Goal: Task Accomplishment & Management: Manage account settings

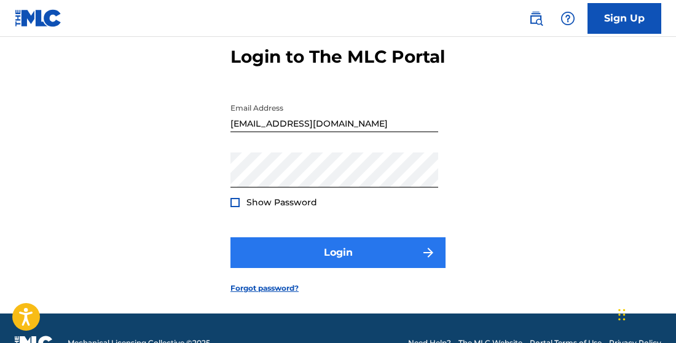
click at [304, 268] on button "Login" at bounding box center [338, 252] width 215 height 31
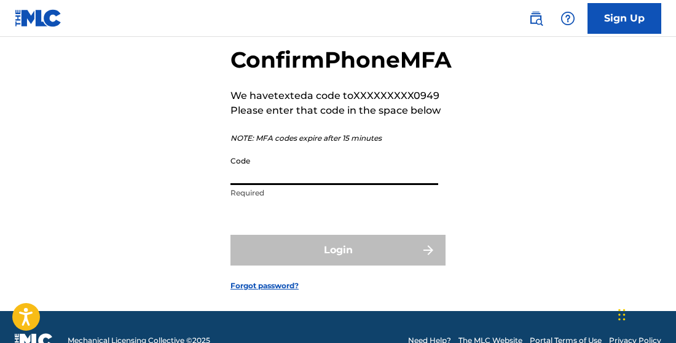
click at [321, 185] on input "Code" at bounding box center [335, 167] width 208 height 35
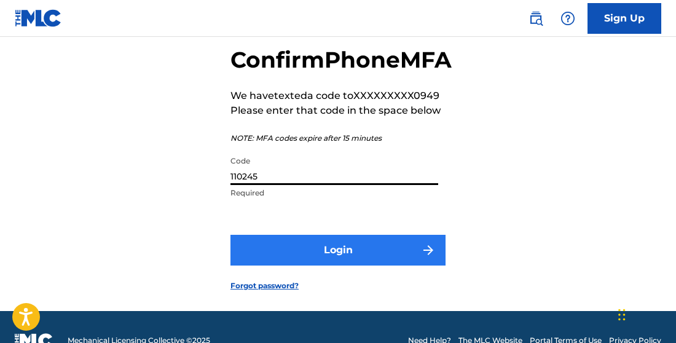
type input "110245"
click at [360, 266] on button "Login" at bounding box center [338, 250] width 215 height 31
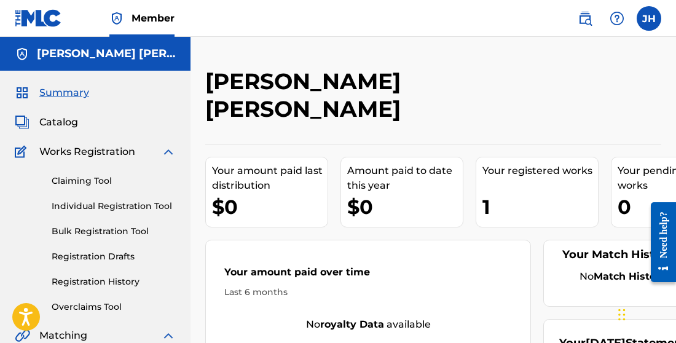
click at [526, 186] on div "Your registered works 1" at bounding box center [537, 192] width 123 height 71
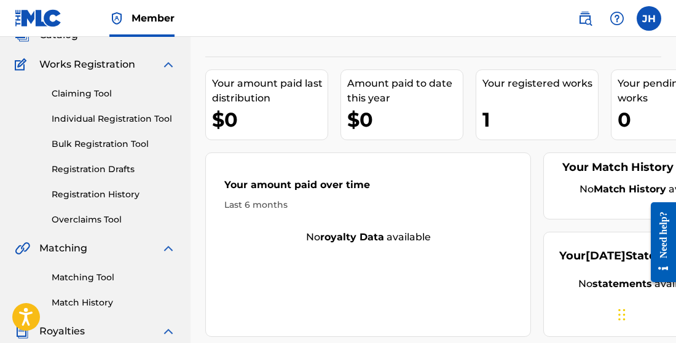
scroll to position [88, 0]
click at [90, 101] on div "Claiming Tool Individual Registration Tool Bulk Registration Tool Registration …" at bounding box center [95, 148] width 161 height 154
click at [90, 97] on link "Claiming Tool" at bounding box center [114, 93] width 124 height 13
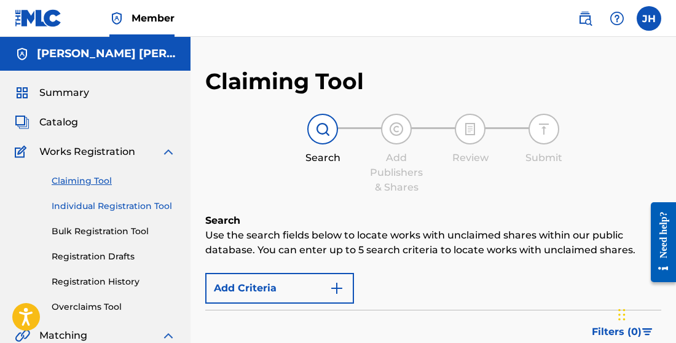
click at [109, 206] on link "Individual Registration Tool" at bounding box center [114, 206] width 124 height 13
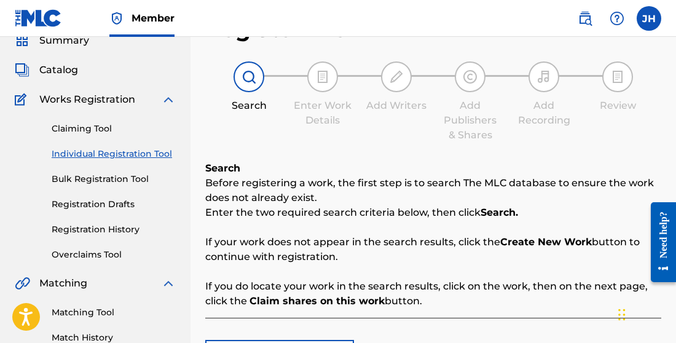
scroll to position [49, 0]
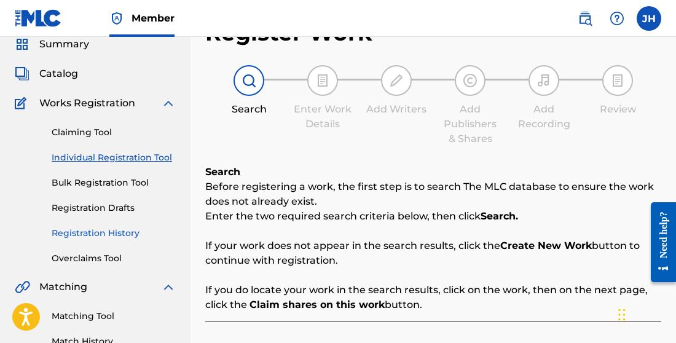
click at [121, 228] on link "Registration History" at bounding box center [114, 233] width 124 height 13
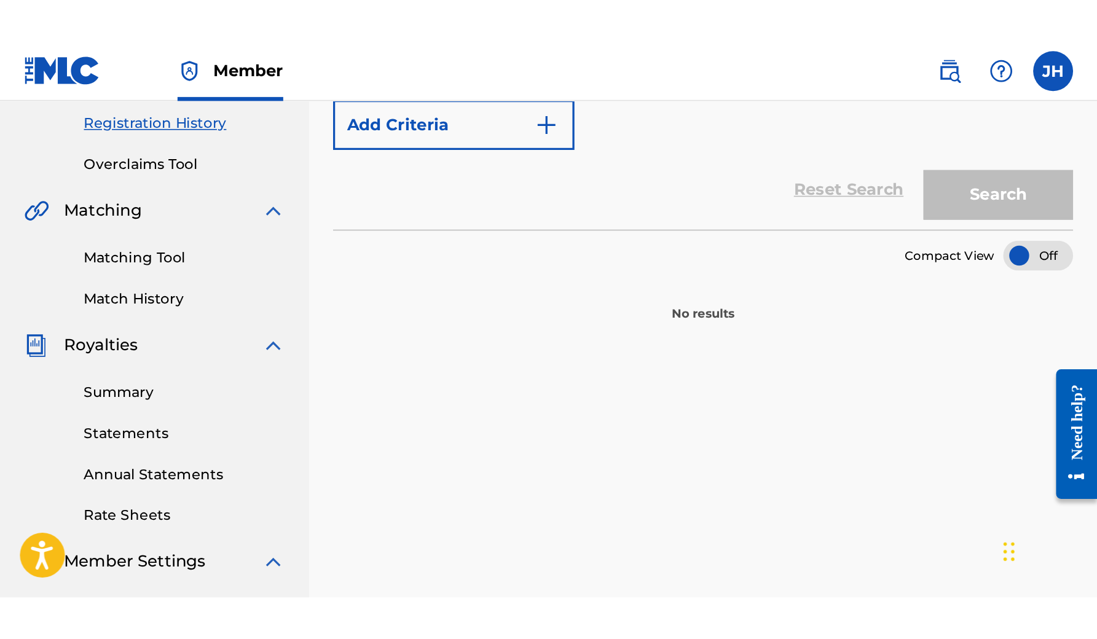
scroll to position [123, 0]
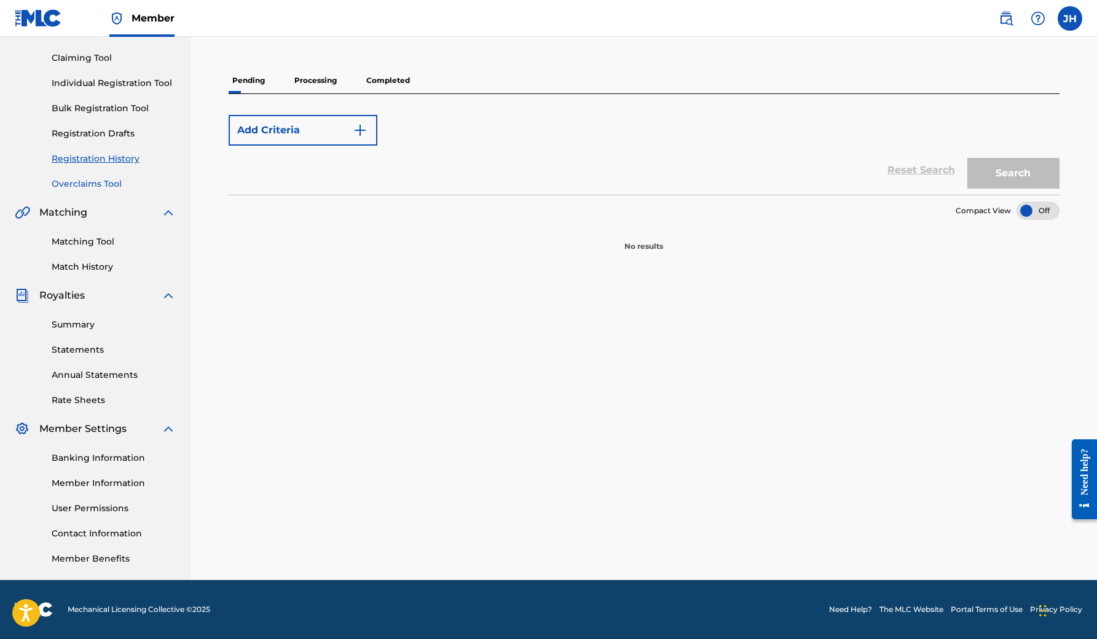
click at [100, 190] on link "Overclaims Tool" at bounding box center [114, 184] width 124 height 13
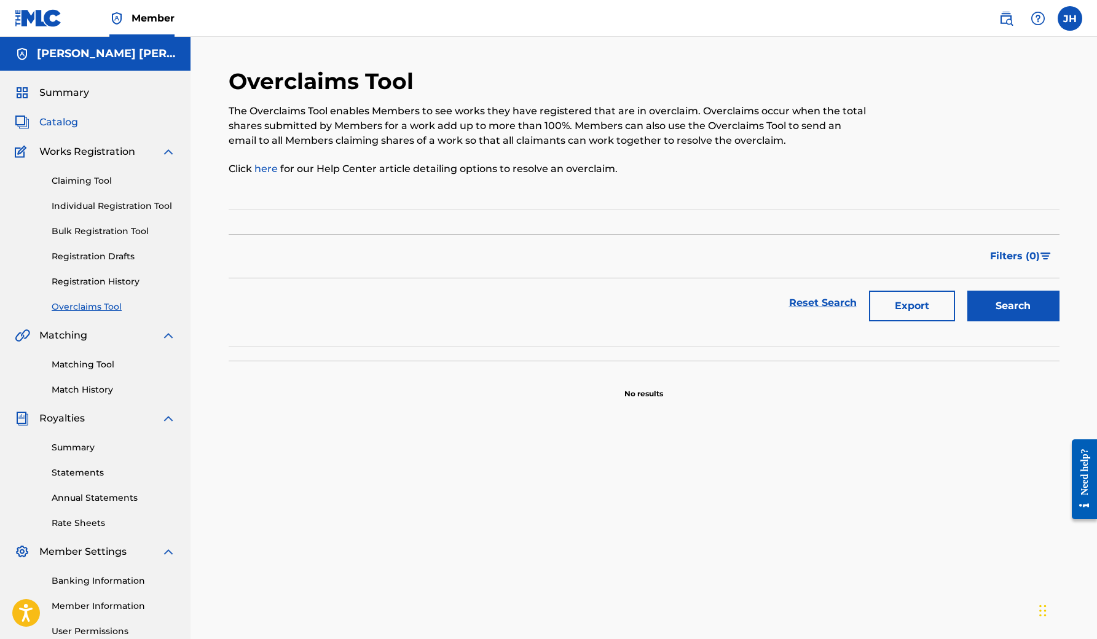
click at [73, 120] on span "Catalog" at bounding box center [58, 122] width 39 height 15
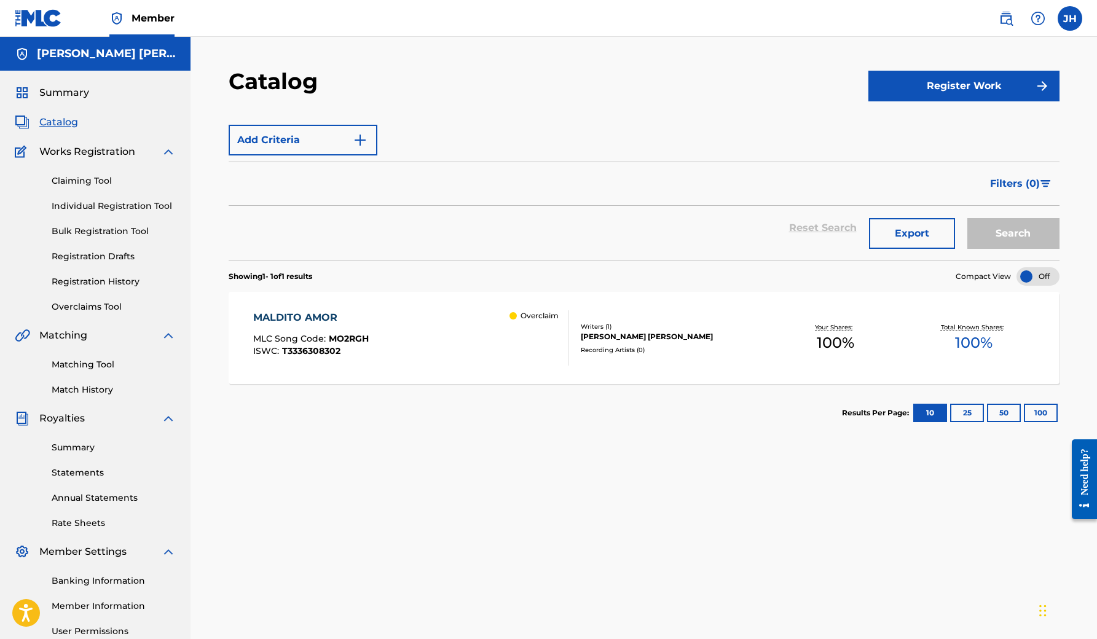
click at [555, 330] on div "Overclaim" at bounding box center [539, 337] width 59 height 55
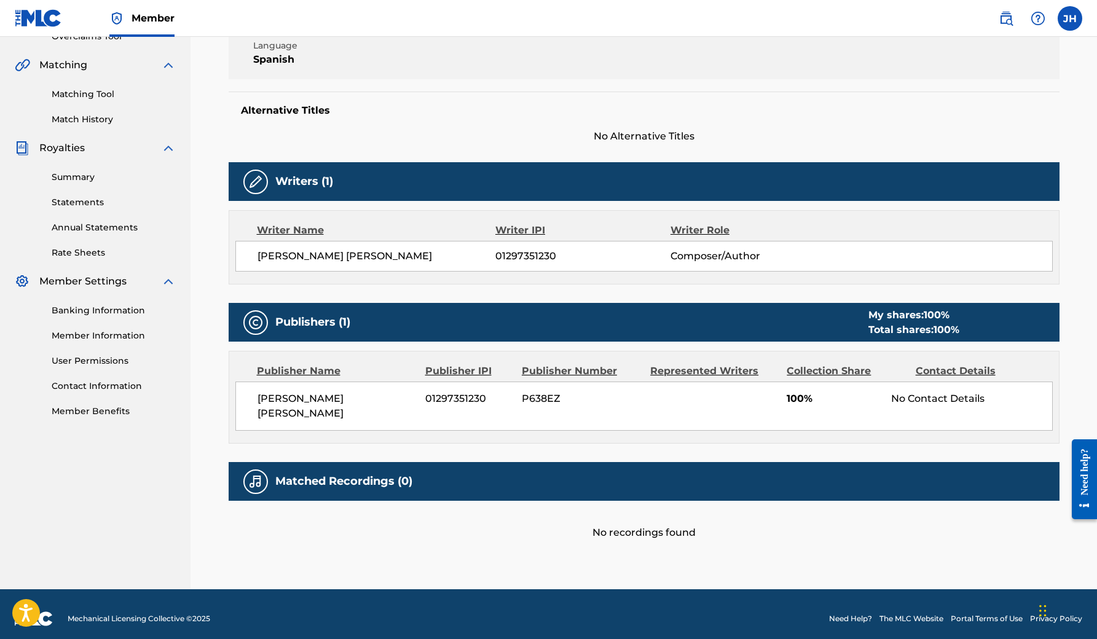
scroll to position [264, 0]
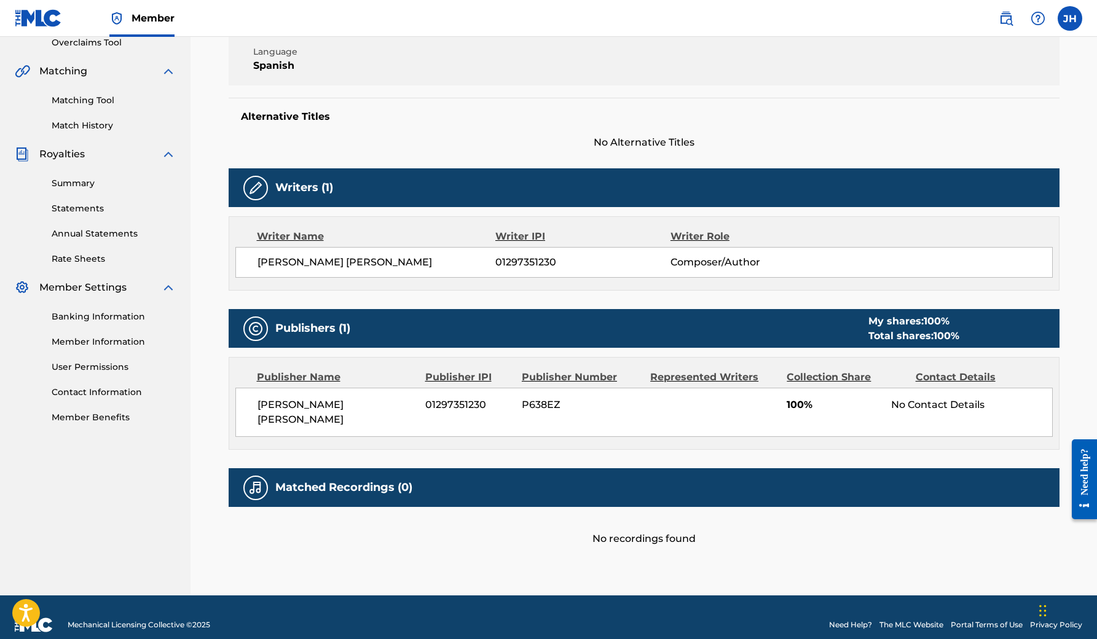
click at [364, 342] on h5 "Matched Recordings (0)" at bounding box center [343, 488] width 137 height 14
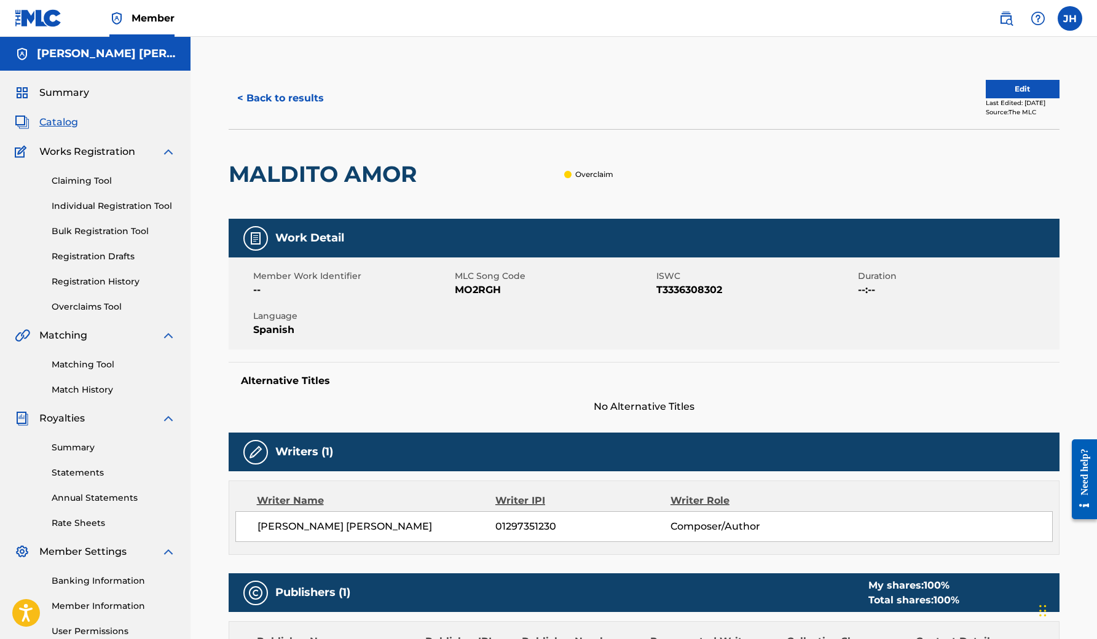
scroll to position [0, 0]
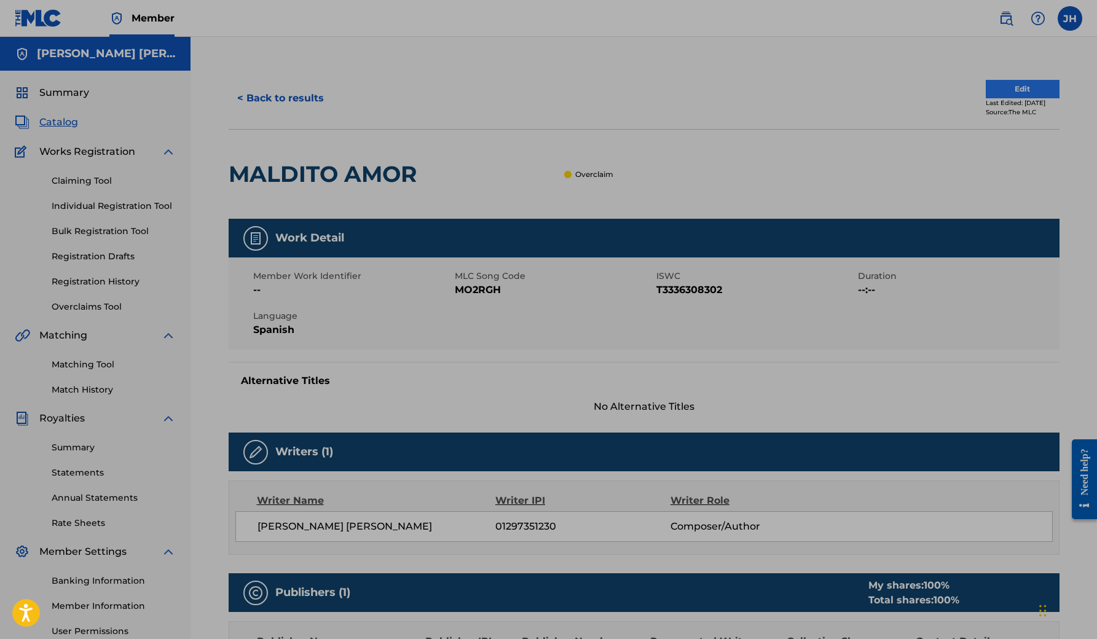
click at [676, 82] on button "Edit" at bounding box center [1023, 89] width 74 height 18
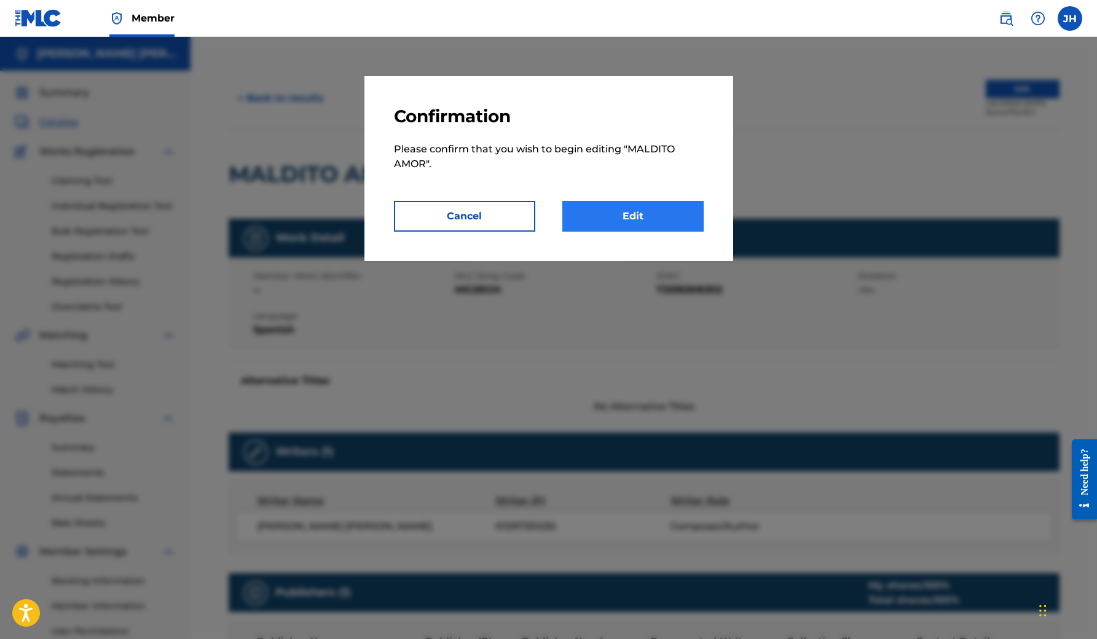
click at [652, 224] on link "Edit" at bounding box center [632, 216] width 141 height 31
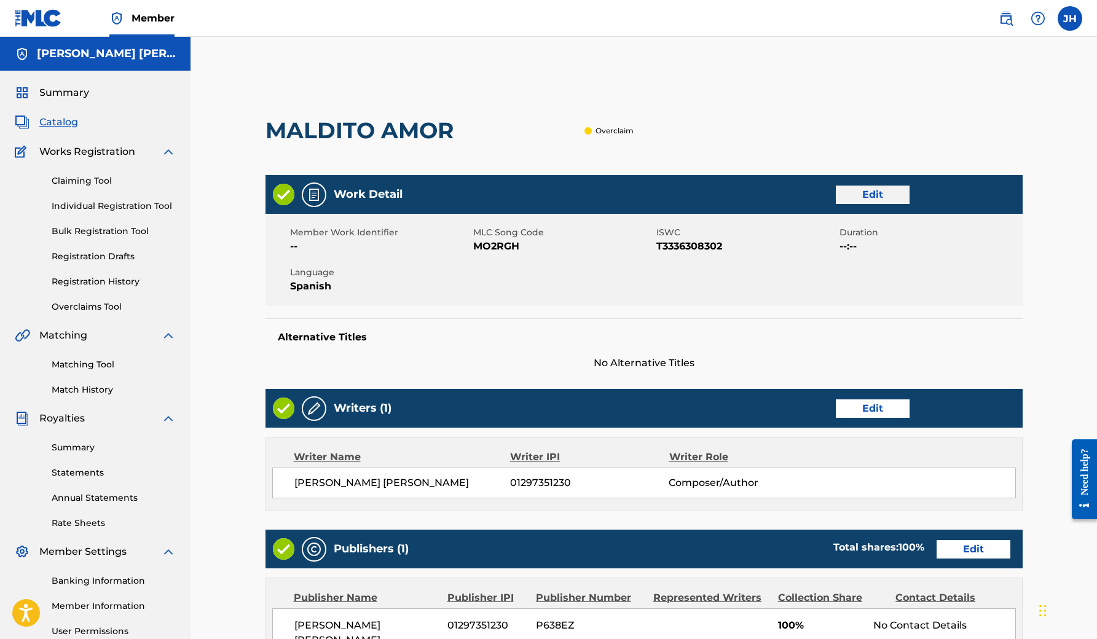
click at [676, 196] on link "Edit" at bounding box center [873, 195] width 74 height 18
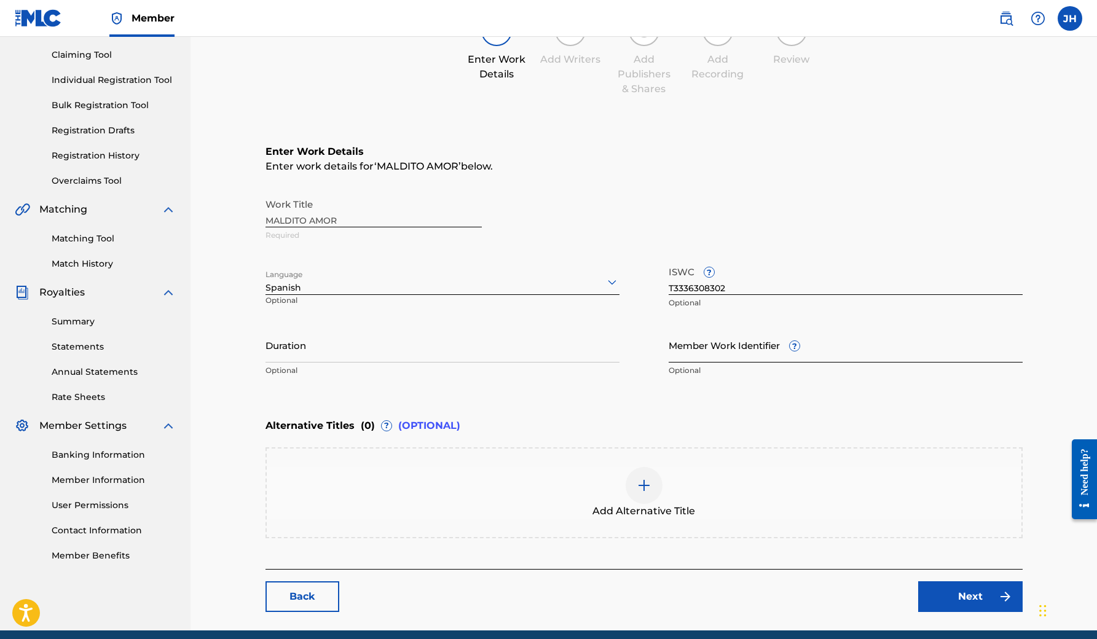
scroll to position [128, 0]
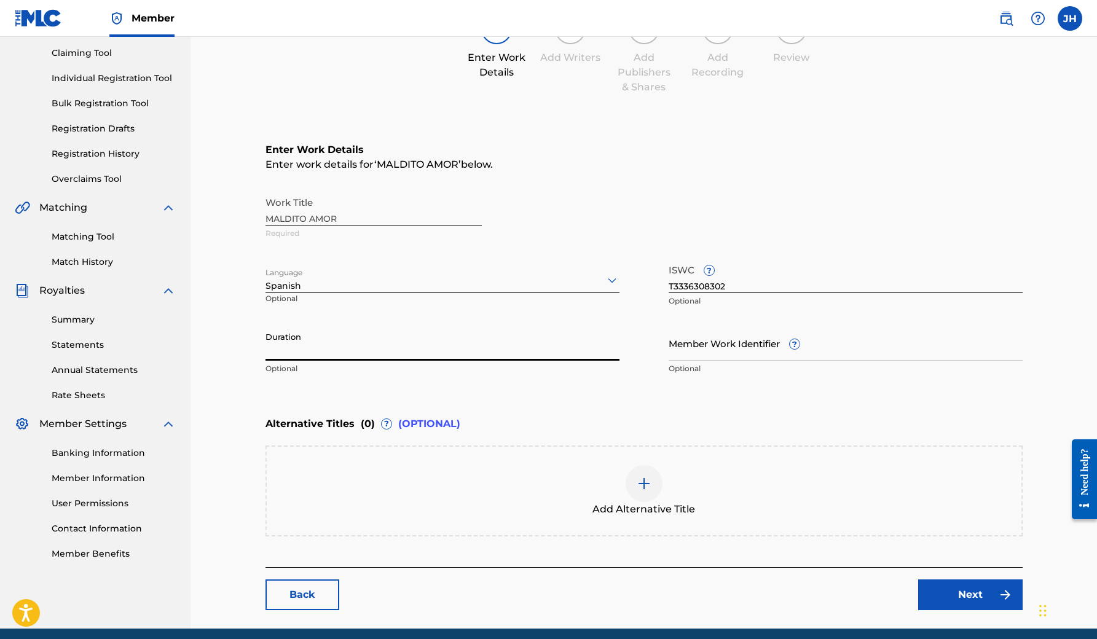
click at [438, 342] on input "Duration" at bounding box center [443, 343] width 354 height 35
type input "03:33"
click at [676, 291] on input "T3336308302" at bounding box center [846, 275] width 354 height 35
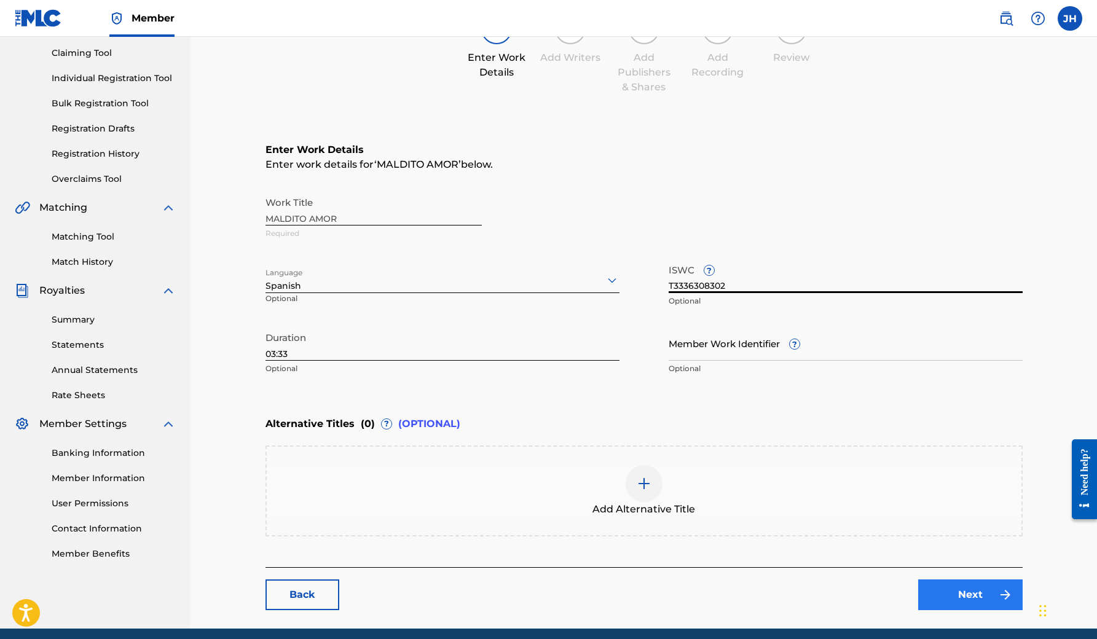
click at [676, 342] on link "Next" at bounding box center [970, 595] width 105 height 31
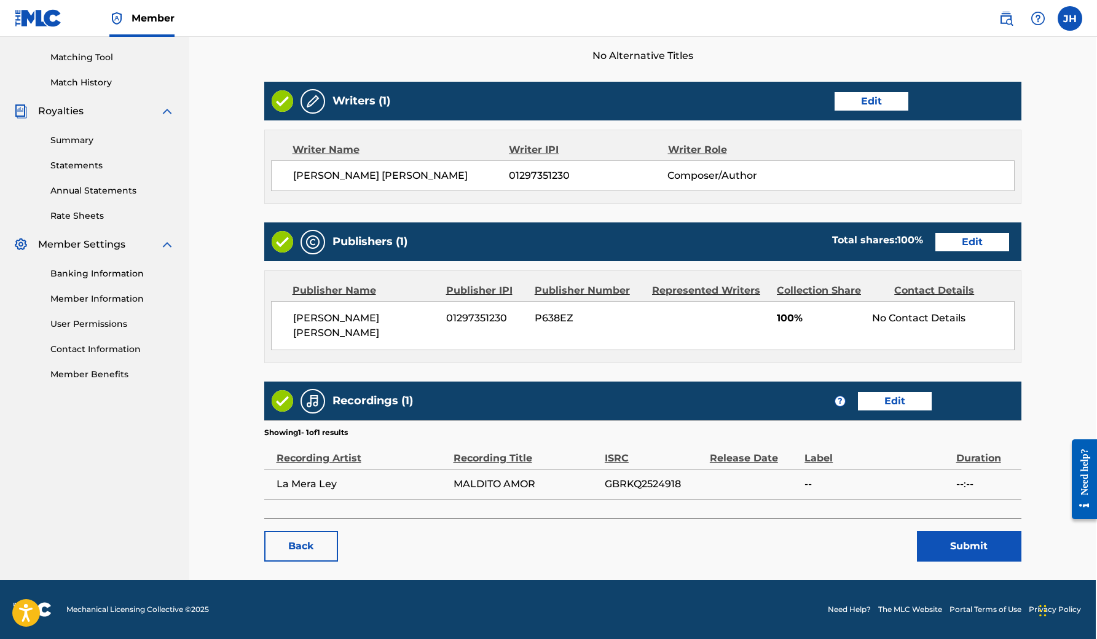
scroll to position [307, 1]
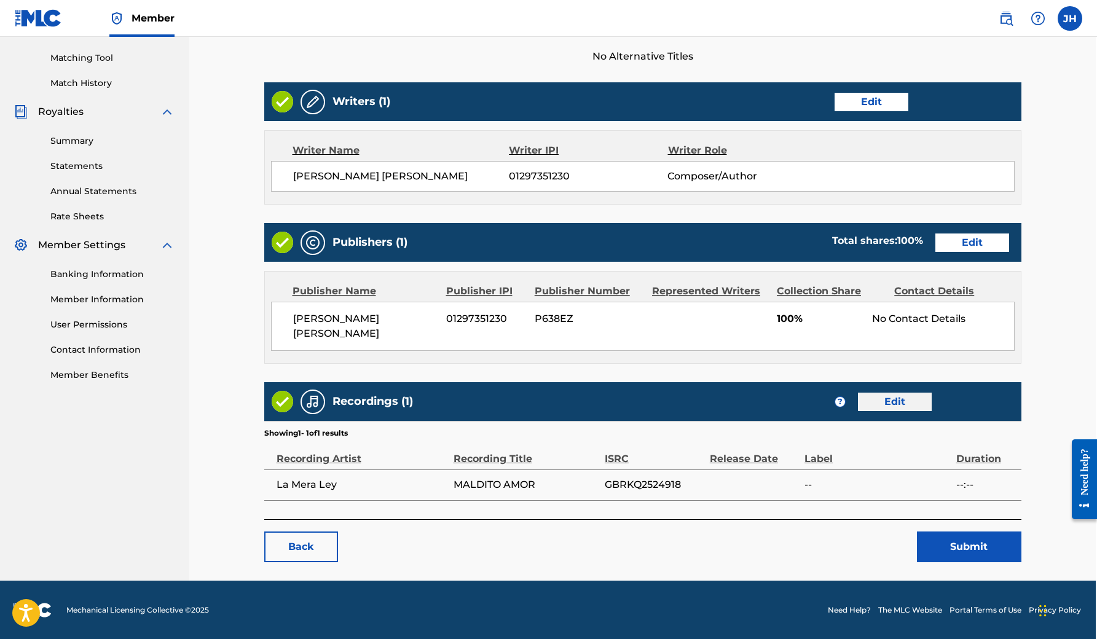
click at [676, 342] on link "Edit" at bounding box center [895, 402] width 74 height 18
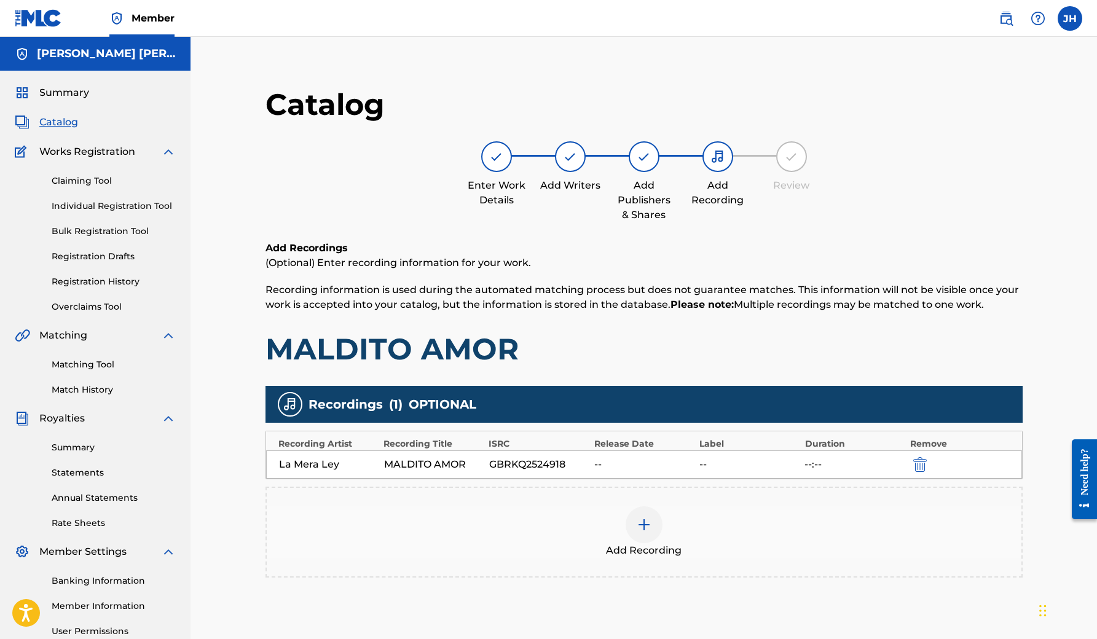
click at [615, 342] on div "--" at bounding box center [643, 464] width 99 height 15
click at [676, 342] on div "--" at bounding box center [749, 464] width 99 height 15
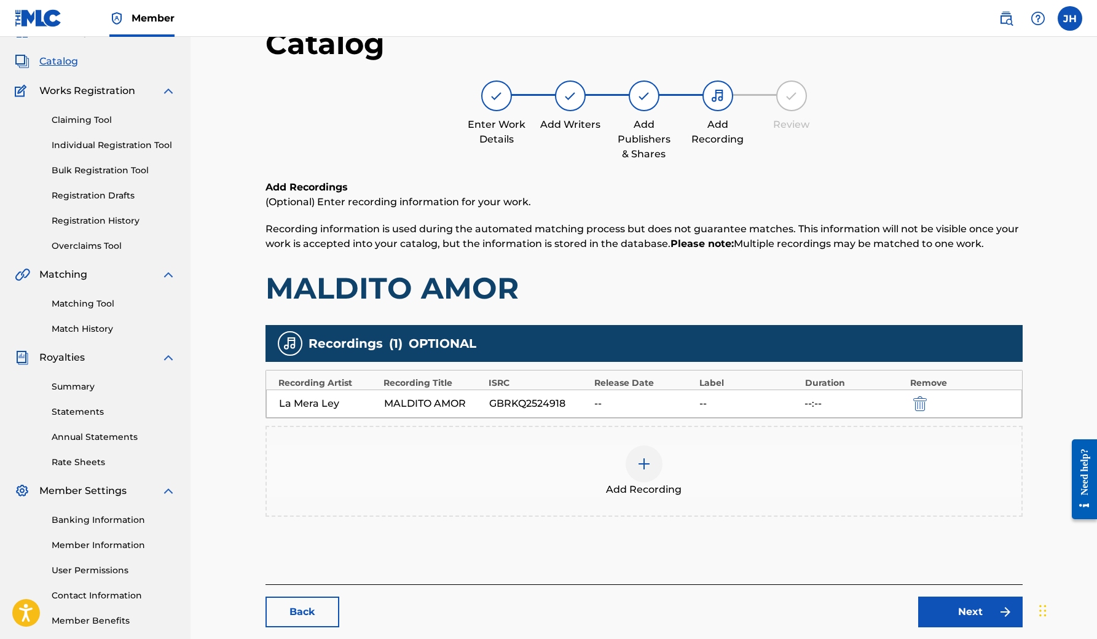
scroll to position [62, 0]
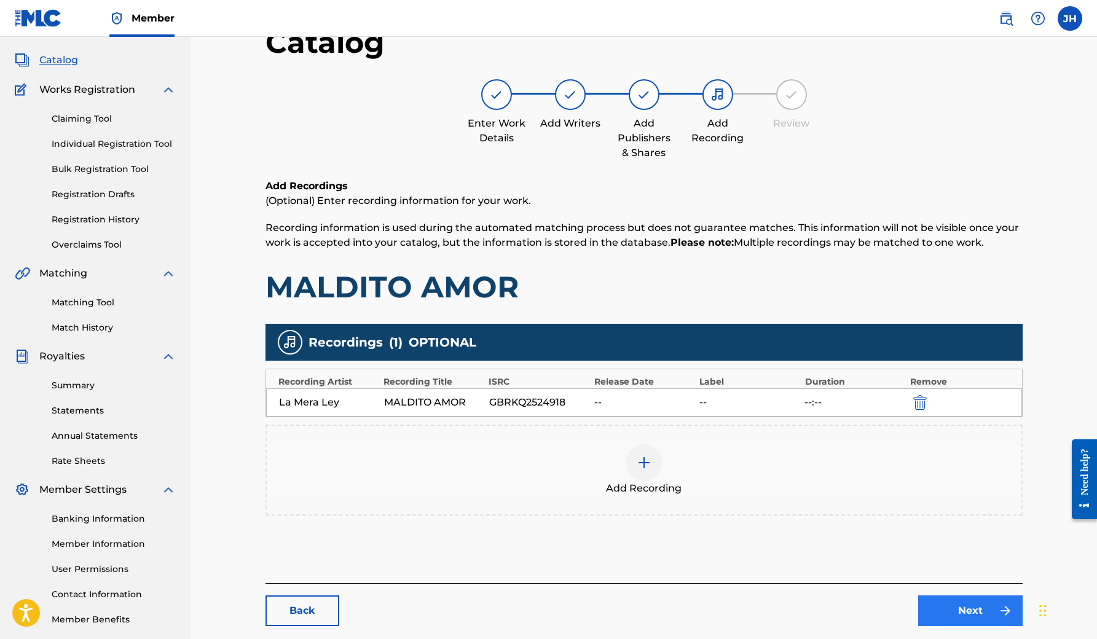
click at [676, 342] on link "Next" at bounding box center [970, 611] width 105 height 31
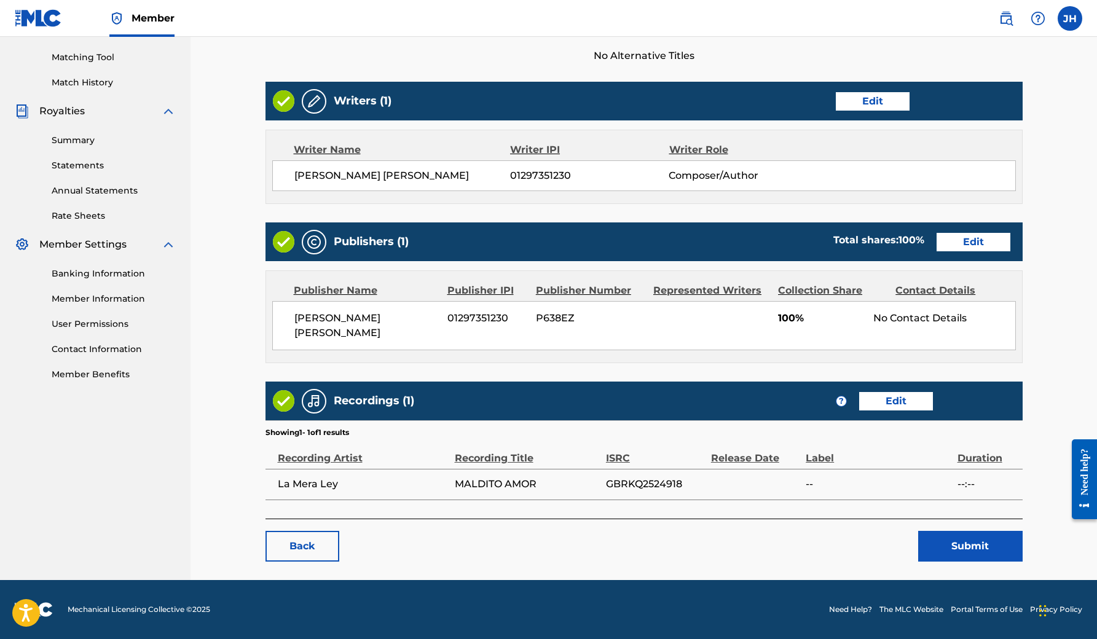
scroll to position [307, 0]
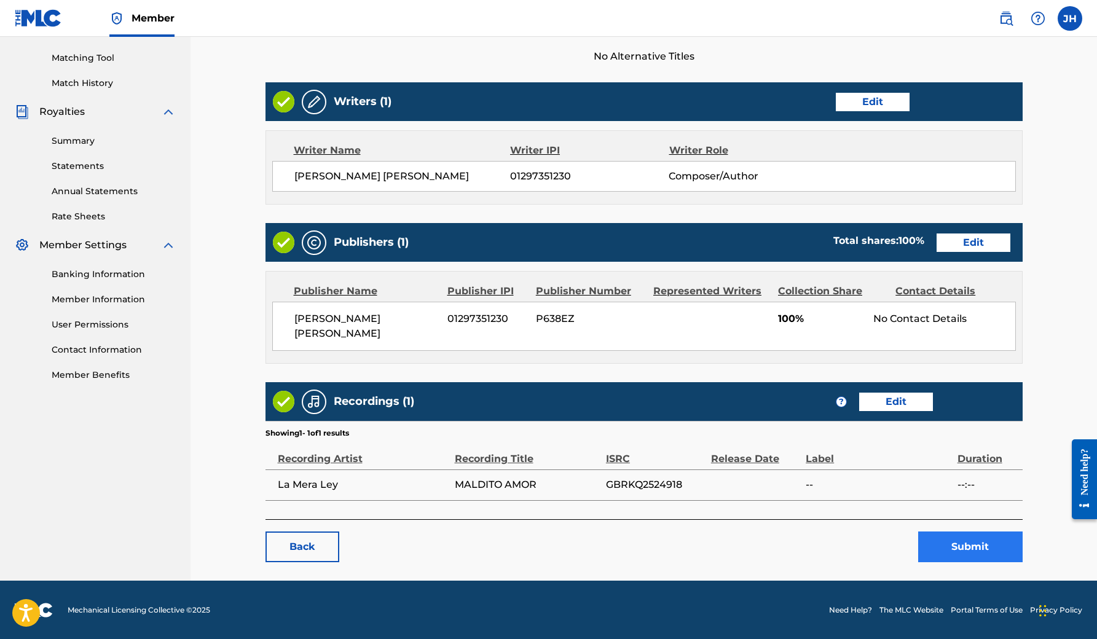
click at [676, 342] on button "Submit" at bounding box center [970, 547] width 105 height 31
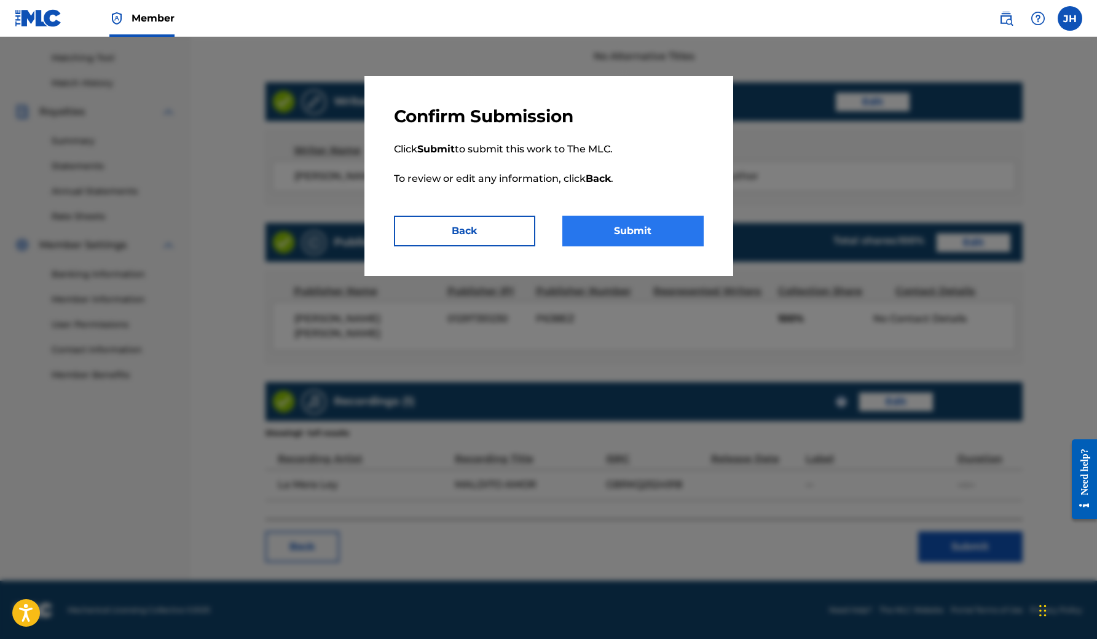
click at [632, 237] on button "Submit" at bounding box center [632, 231] width 141 height 31
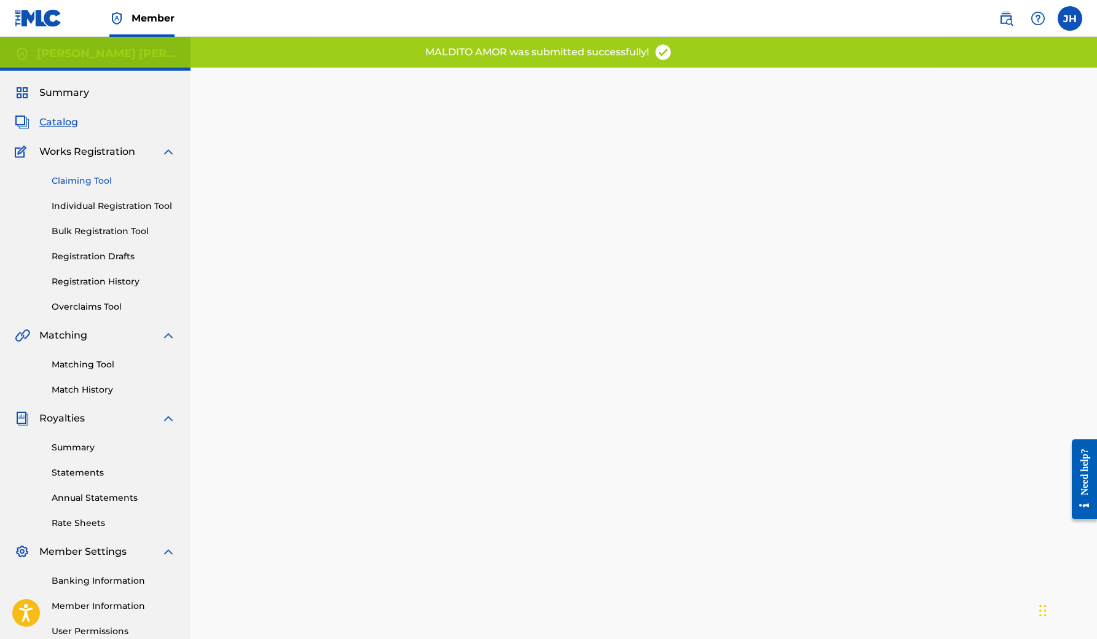
click at [97, 181] on link "Claiming Tool" at bounding box center [114, 181] width 124 height 13
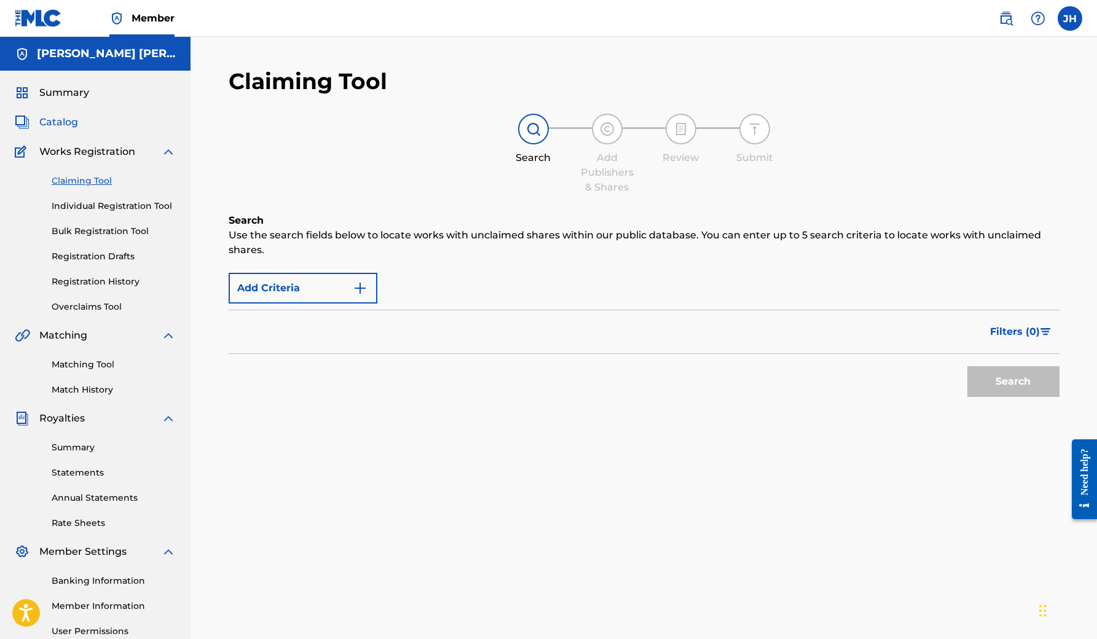
click at [61, 127] on span "Catalog" at bounding box center [58, 122] width 39 height 15
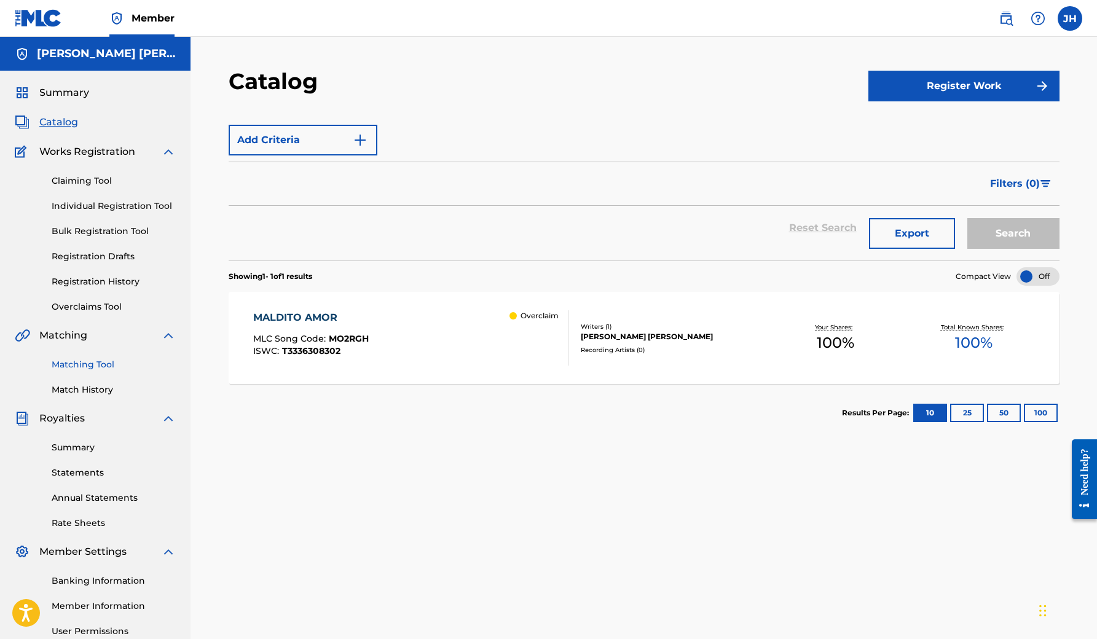
click at [97, 342] on link "Matching Tool" at bounding box center [114, 364] width 124 height 13
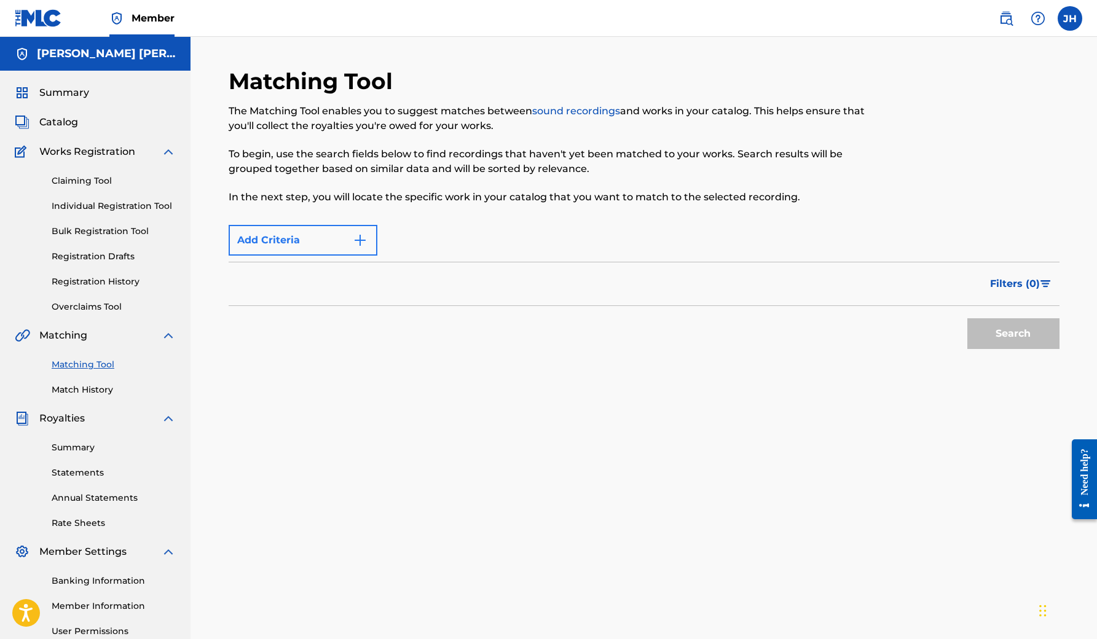
click at [340, 252] on button "Add Criteria" at bounding box center [303, 240] width 149 height 31
click at [366, 243] on img "Search Form" at bounding box center [360, 240] width 15 height 15
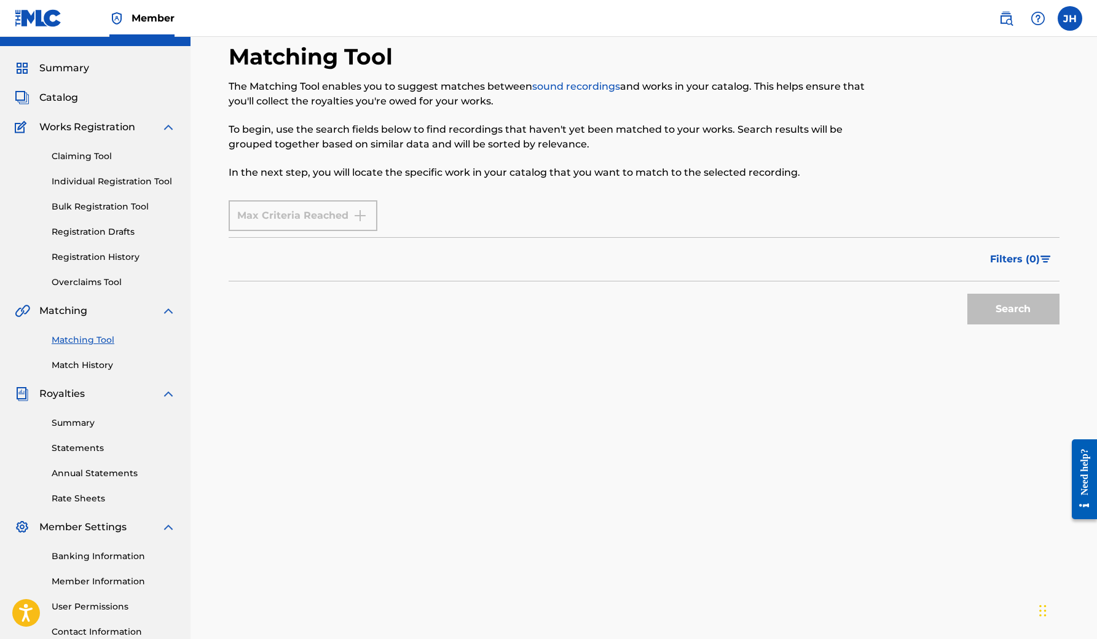
scroll to position [25, 0]
click at [125, 238] on div "Claiming Tool Individual Registration Tool Bulk Registration Tool Registration …" at bounding box center [95, 211] width 161 height 154
click at [115, 179] on link "Individual Registration Tool" at bounding box center [114, 181] width 124 height 13
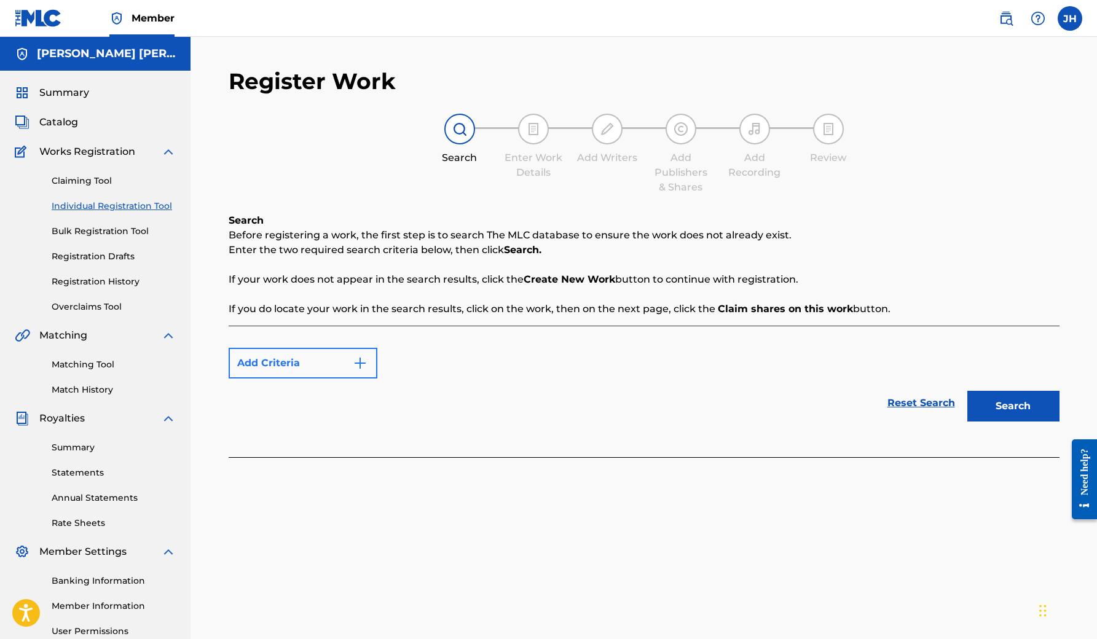
click at [317, 342] on button "Add Criteria" at bounding box center [303, 363] width 149 height 31
click at [364, 342] on img "Search Form" at bounding box center [360, 363] width 15 height 15
click at [676, 342] on button "Search" at bounding box center [1014, 406] width 92 height 31
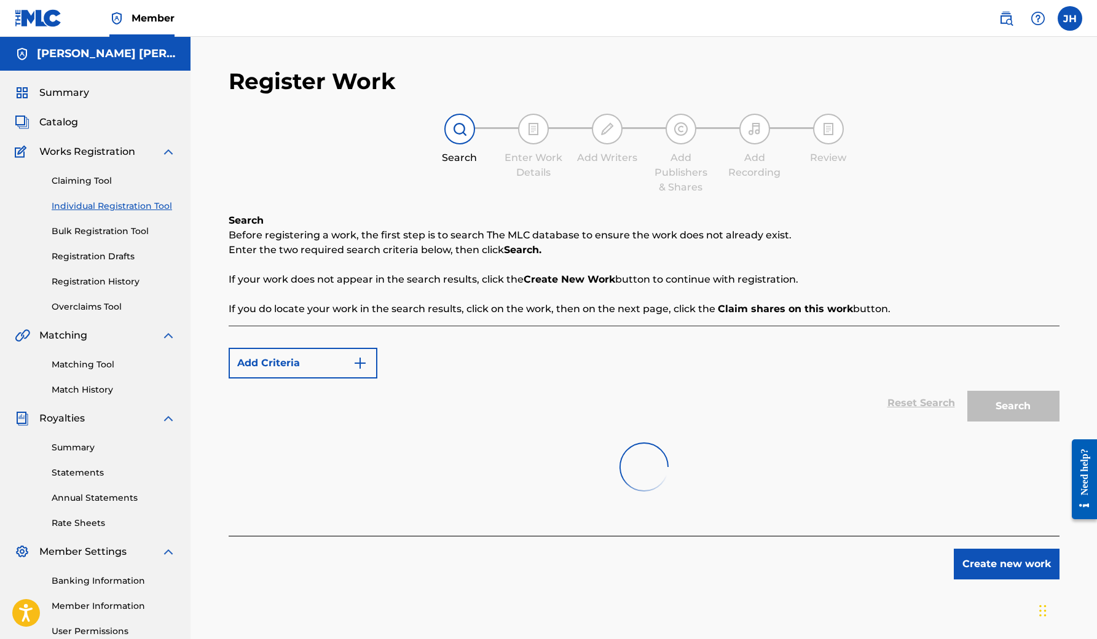
click at [85, 123] on div "Catalog" at bounding box center [95, 122] width 161 height 15
click at [66, 124] on span "Catalog" at bounding box center [58, 122] width 39 height 15
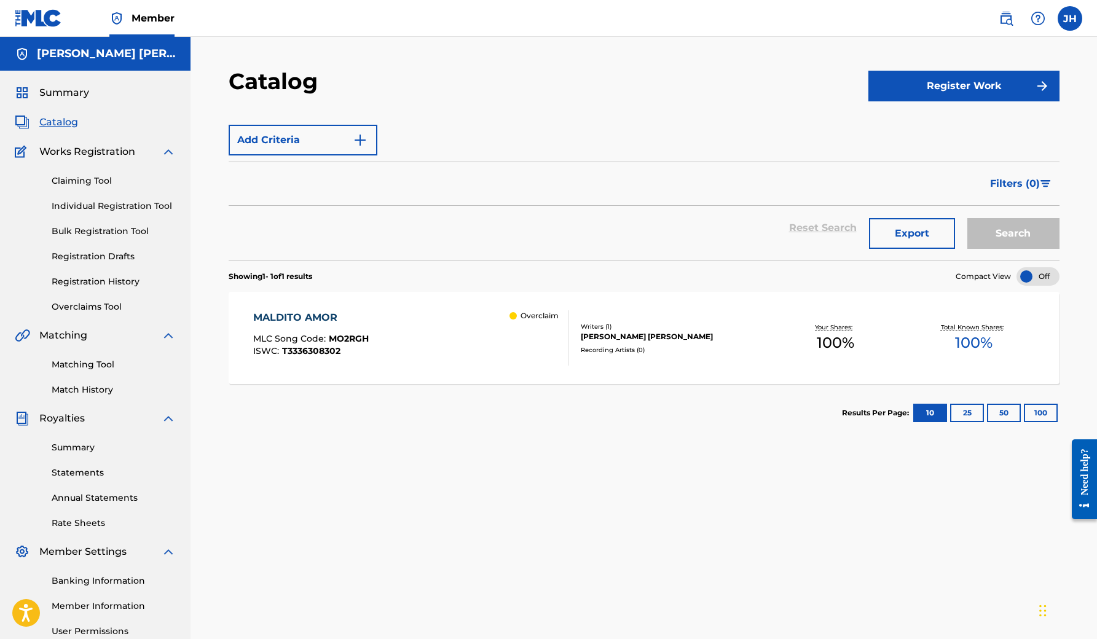
click at [651, 338] on div "[PERSON_NAME] [PERSON_NAME]" at bounding box center [674, 336] width 186 height 11
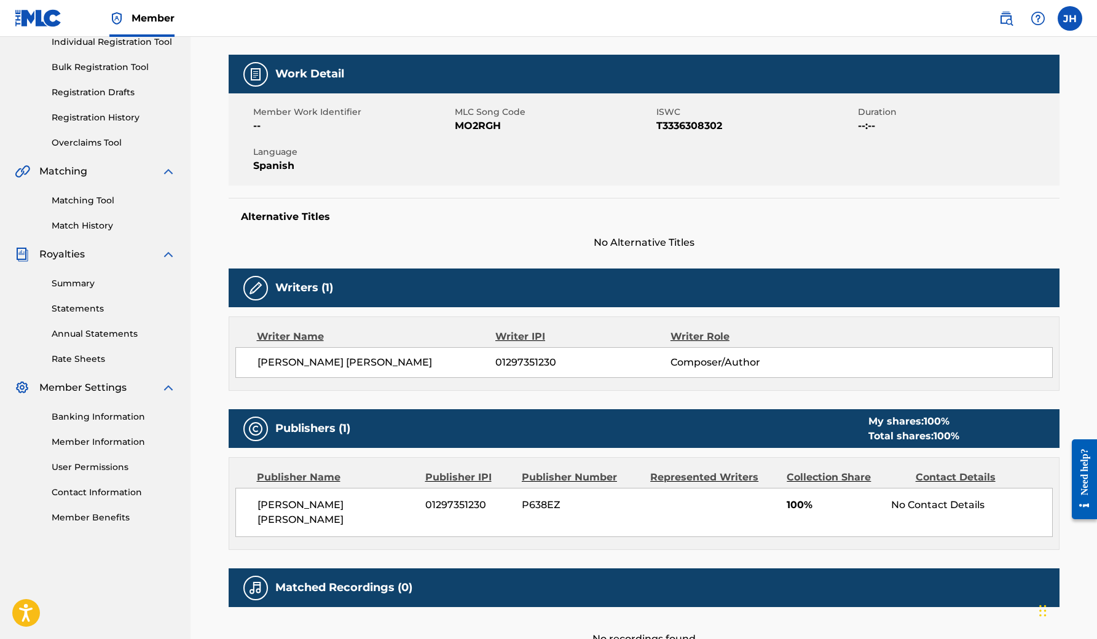
scroll to position [137, 0]
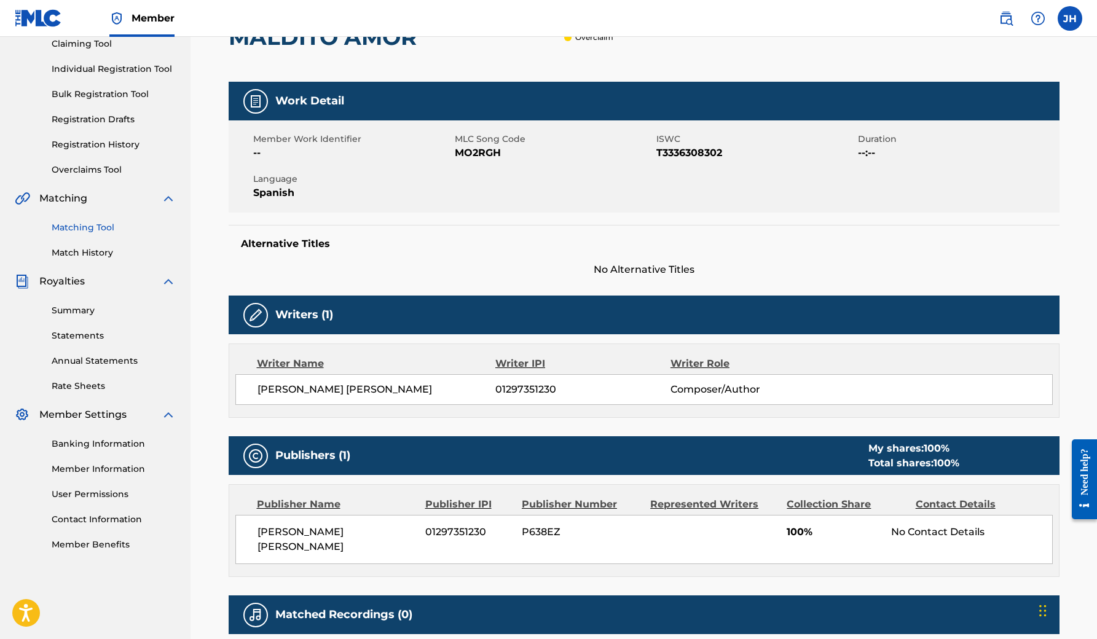
click at [105, 227] on link "Matching Tool" at bounding box center [114, 227] width 124 height 13
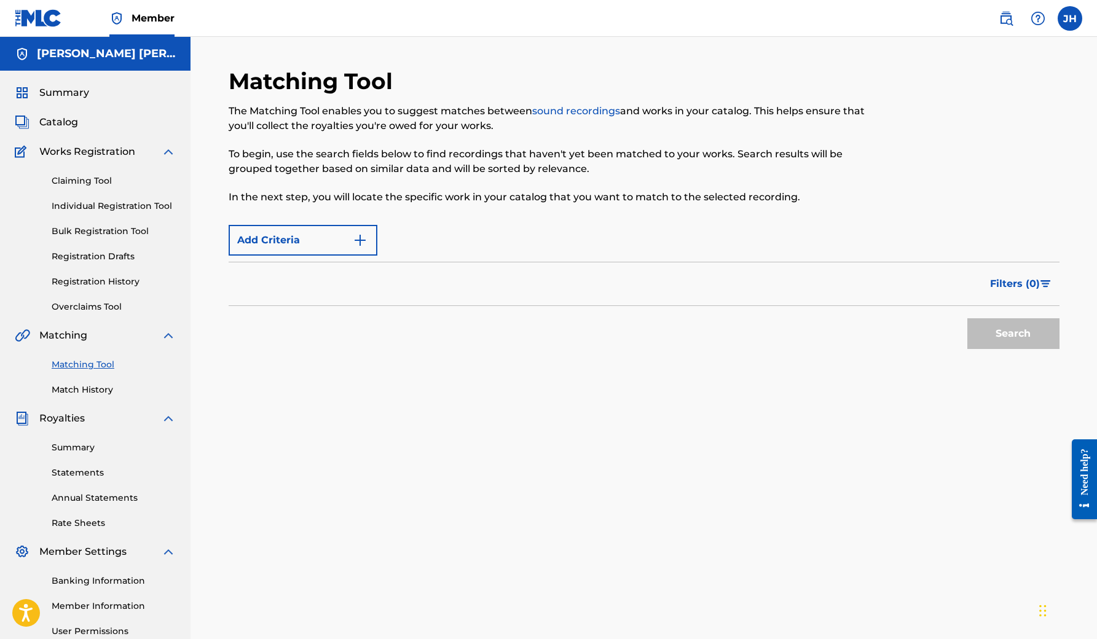
click at [574, 108] on link "sound recordings" at bounding box center [576, 111] width 88 height 12
click at [363, 244] on img "Search Form" at bounding box center [360, 240] width 15 height 15
click at [290, 243] on button "Add Criteria" at bounding box center [303, 240] width 149 height 31
click at [676, 20] on img at bounding box center [1006, 18] width 15 height 15
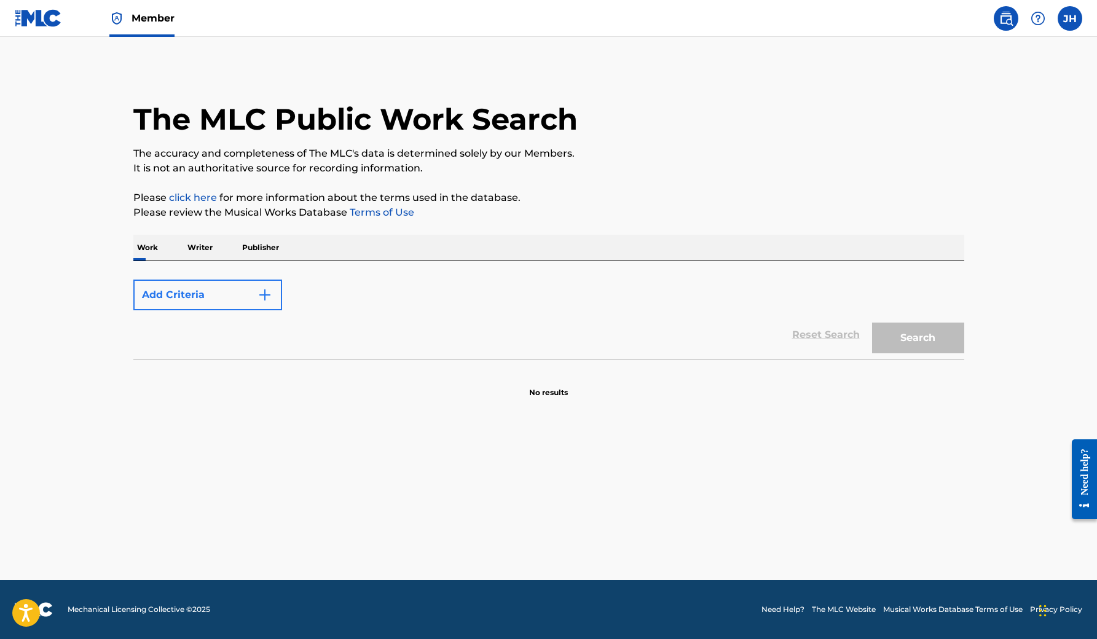
click at [208, 291] on button "Add Criteria" at bounding box center [207, 295] width 149 height 31
click at [243, 293] on button "Add Criteria" at bounding box center [207, 295] width 149 height 31
click at [252, 246] on p "Publisher" at bounding box center [261, 248] width 44 height 26
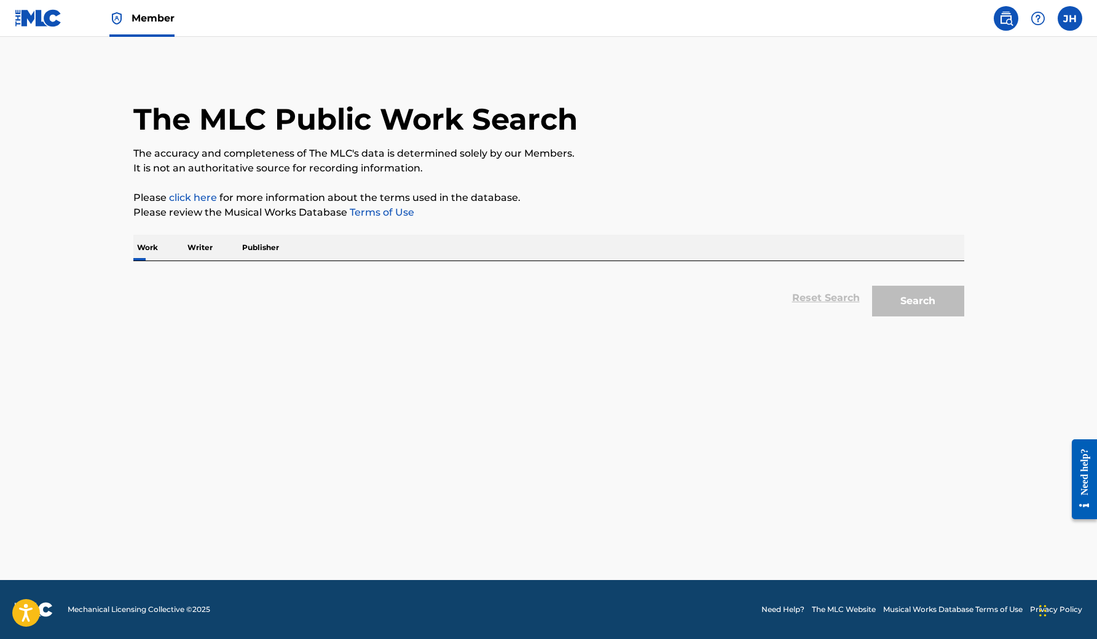
click at [206, 247] on p "Writer" at bounding box center [200, 248] width 33 height 26
click at [144, 17] on span "Member" at bounding box center [153, 18] width 43 height 14
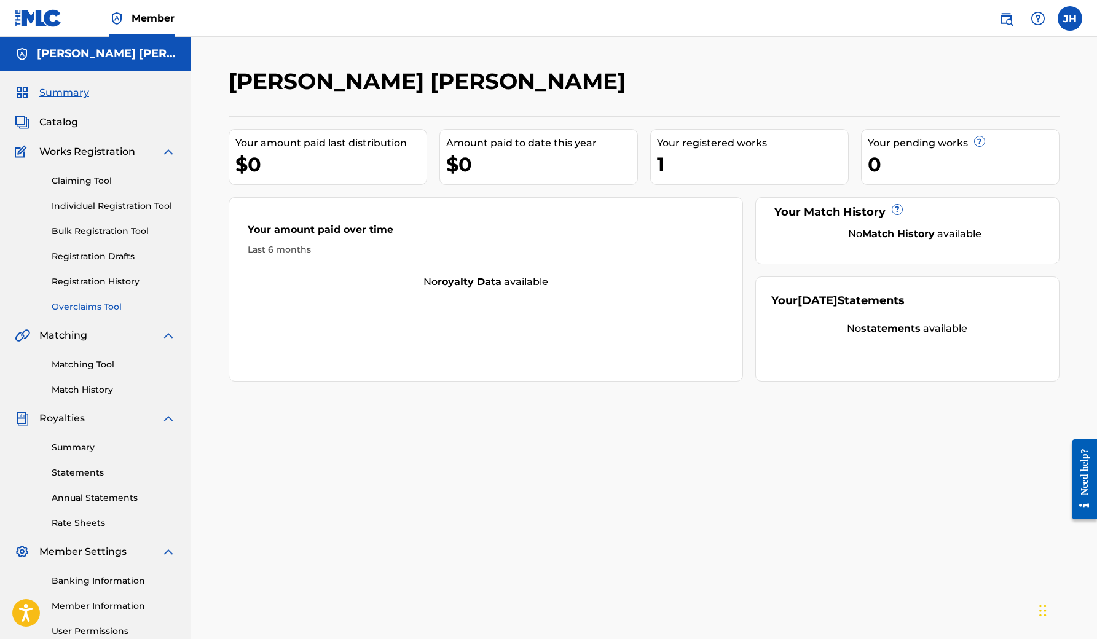
click at [114, 306] on link "Overclaims Tool" at bounding box center [114, 307] width 124 height 13
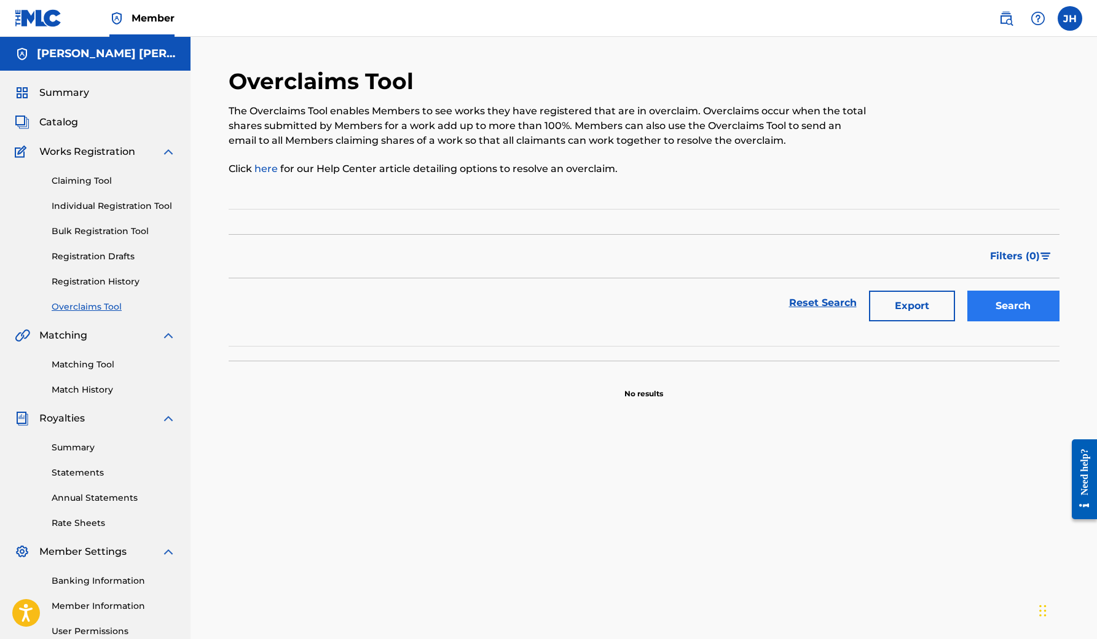
click at [676, 302] on button "Search" at bounding box center [1014, 306] width 92 height 31
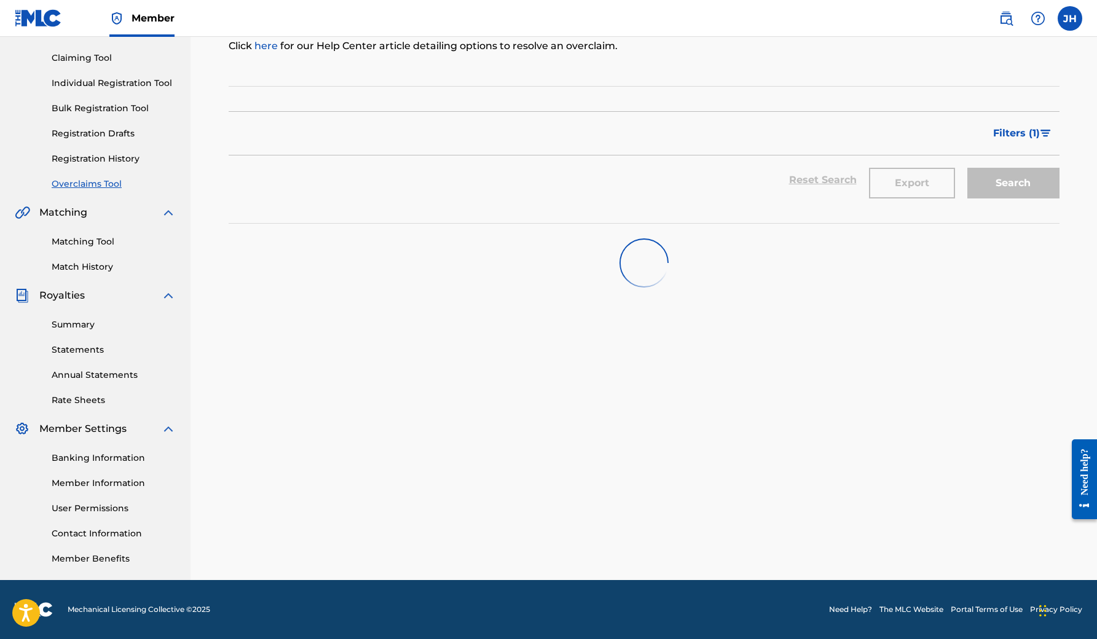
scroll to position [123, 0]
